Goal: Information Seeking & Learning: Check status

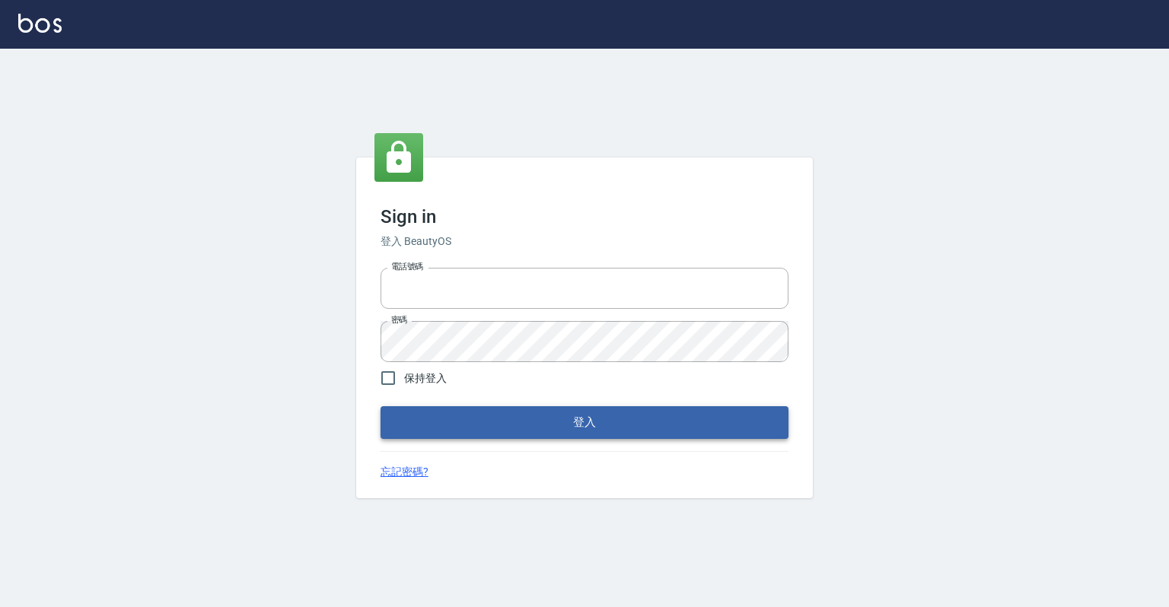
type input "0918176355"
click at [638, 430] on button "登入" at bounding box center [585, 422] width 408 height 32
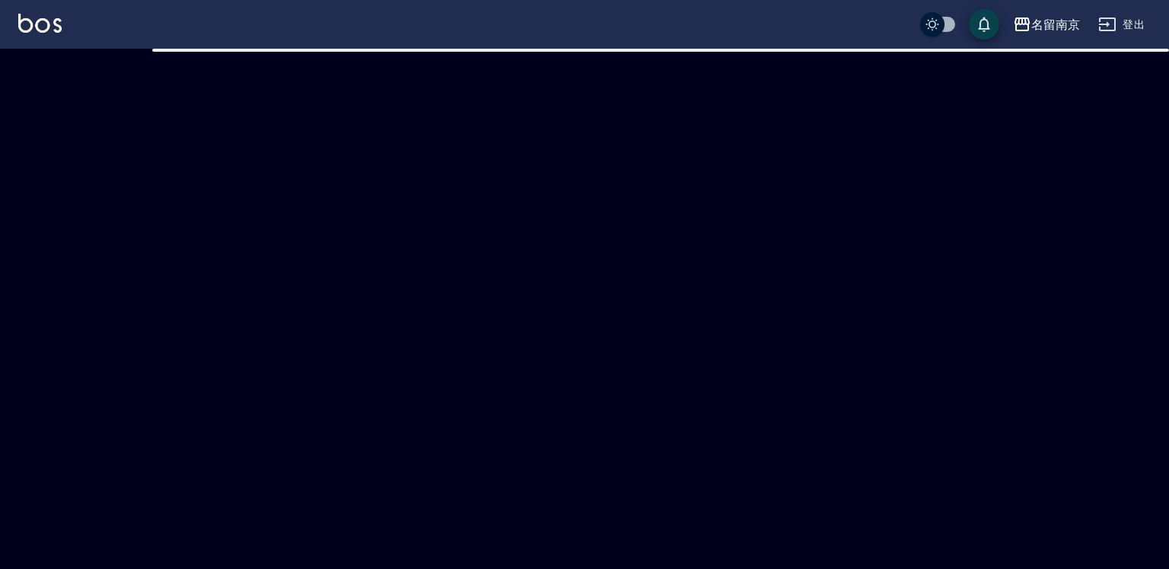
checkbox input "true"
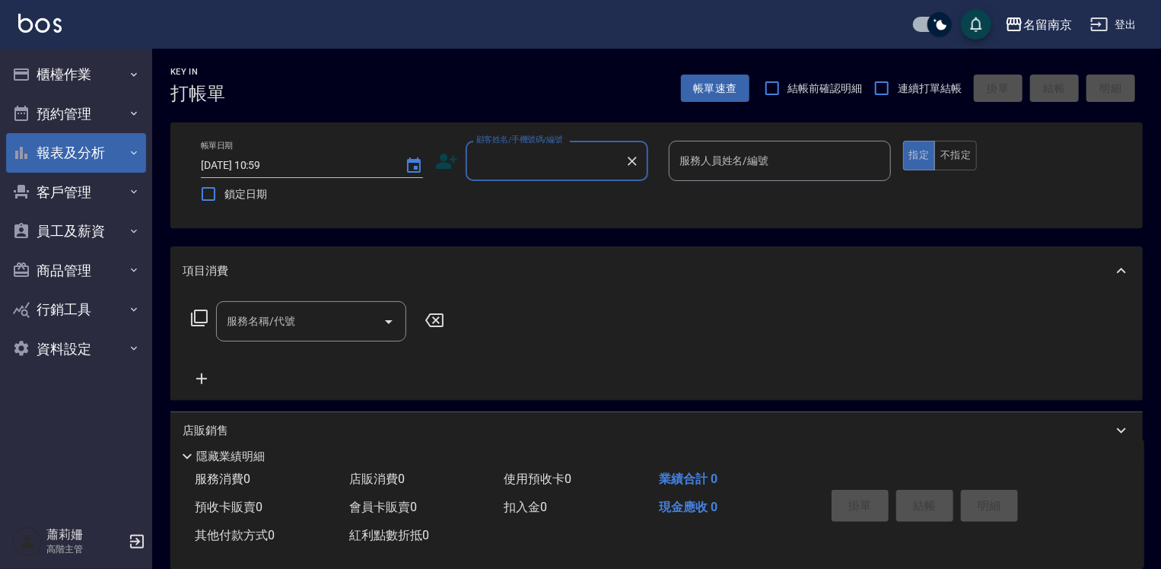
click at [40, 167] on button "報表及分析" at bounding box center [76, 153] width 140 height 40
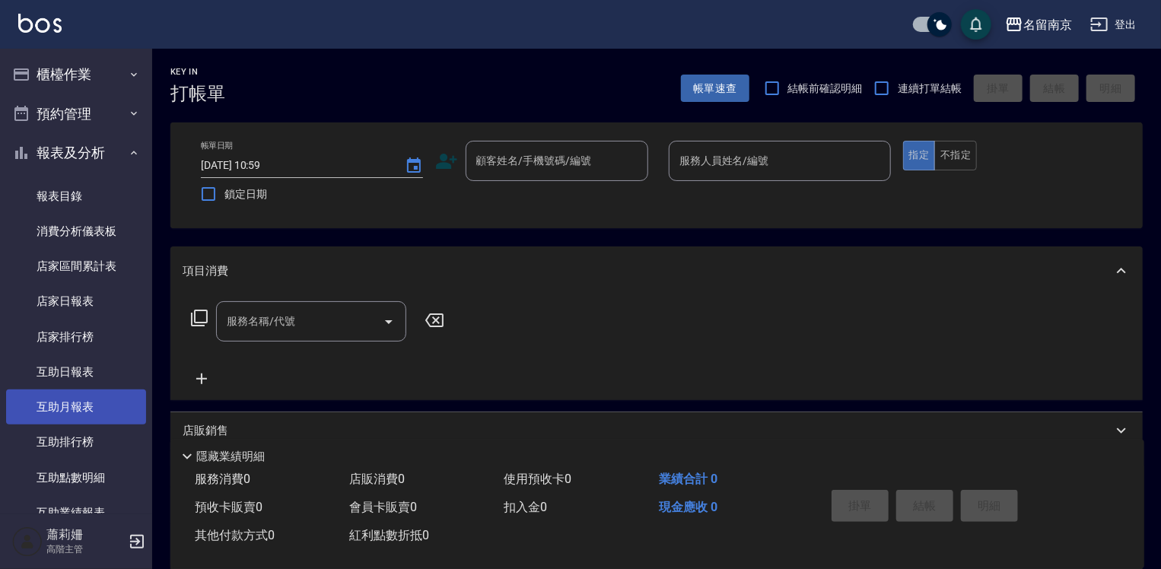
scroll to position [228, 0]
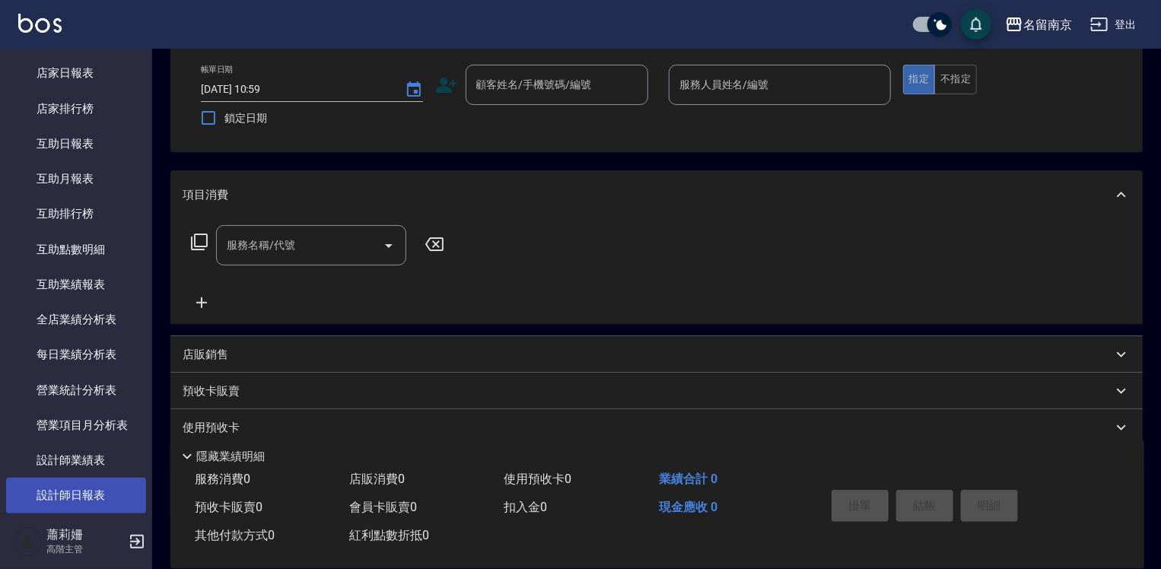
click at [82, 480] on link "設計師日報表" at bounding box center [76, 495] width 140 height 35
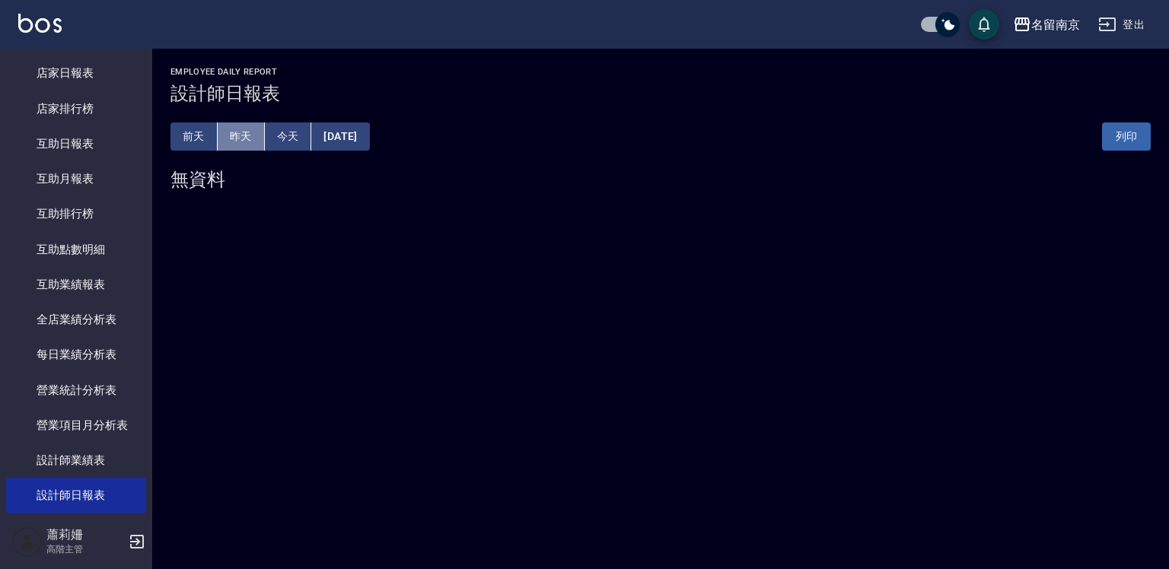
click at [232, 139] on button "昨天" at bounding box center [241, 137] width 47 height 28
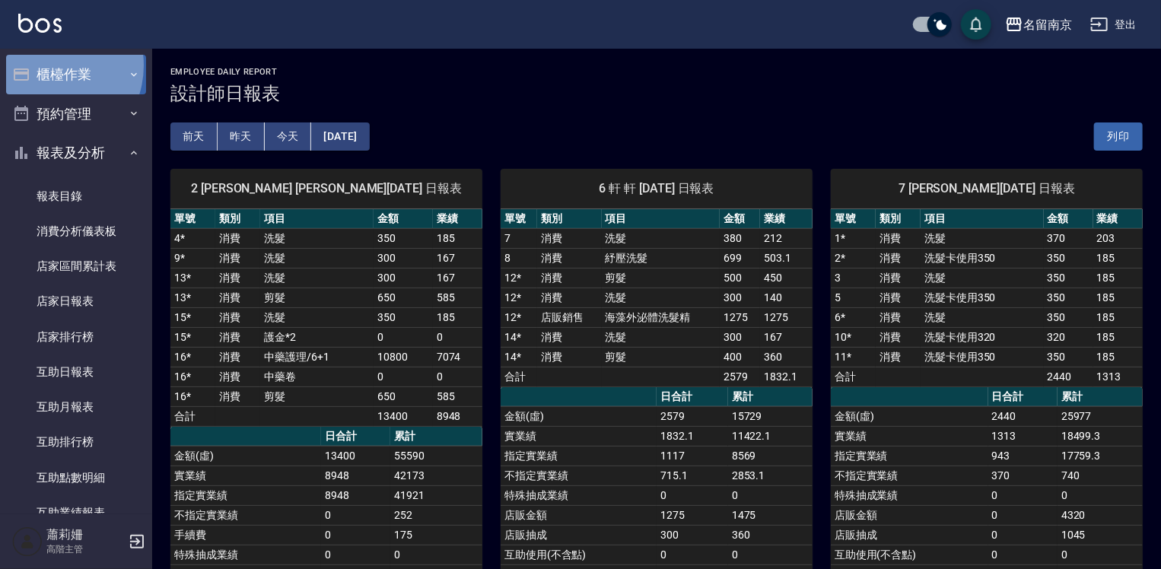
click at [46, 65] on button "櫃檯作業" at bounding box center [76, 75] width 140 height 40
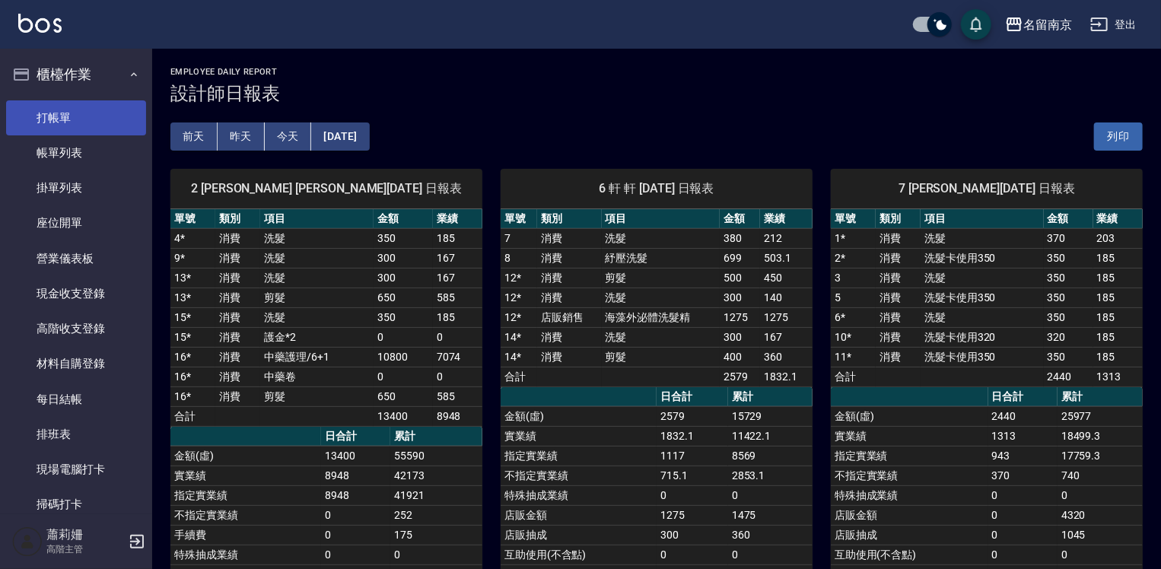
click at [65, 107] on link "打帳單" at bounding box center [76, 117] width 140 height 35
